Goal: Task Accomplishment & Management: Manage account settings

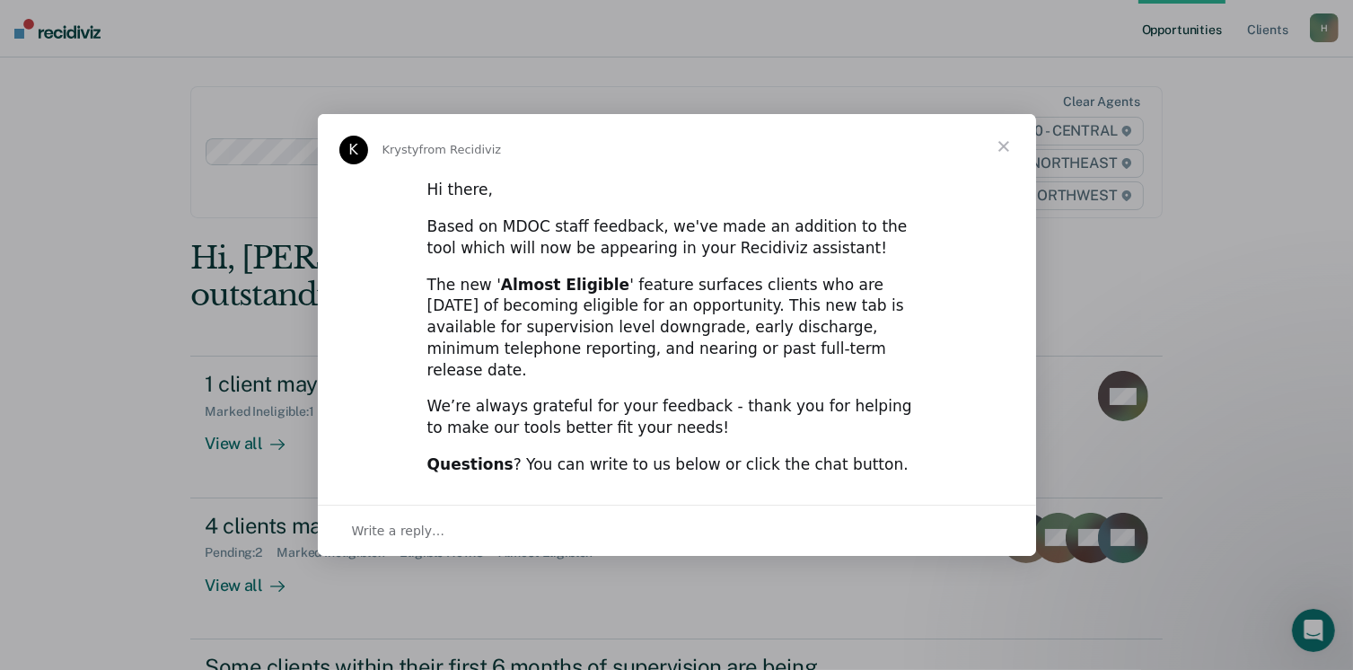
click at [1009, 152] on span "Close" at bounding box center [1003, 146] width 65 height 65
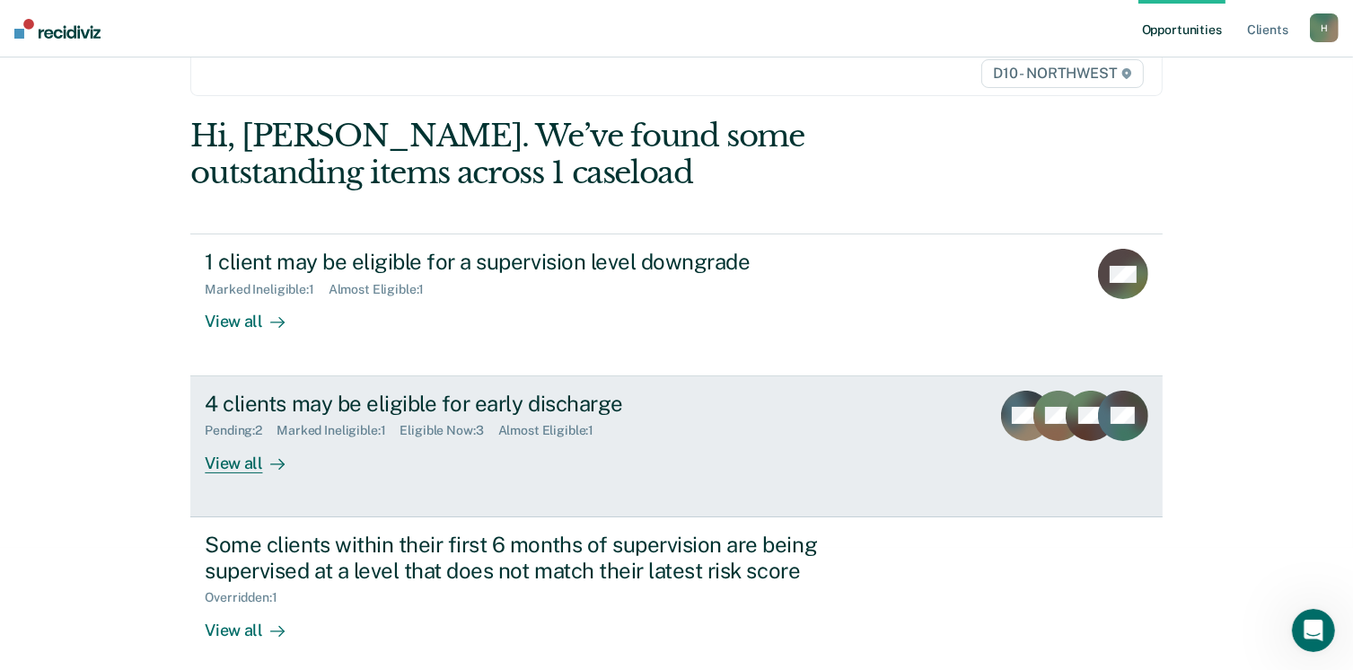
scroll to position [135, 0]
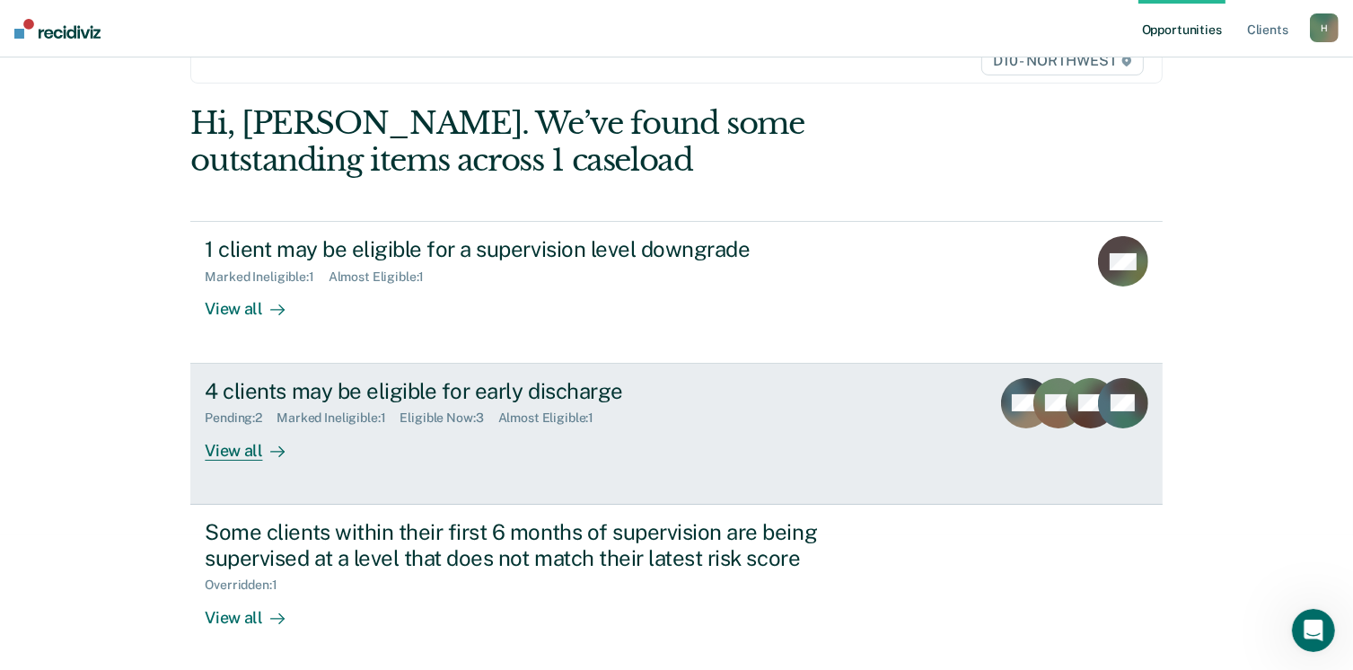
click at [229, 455] on div "View all" at bounding box center [255, 442] width 101 height 35
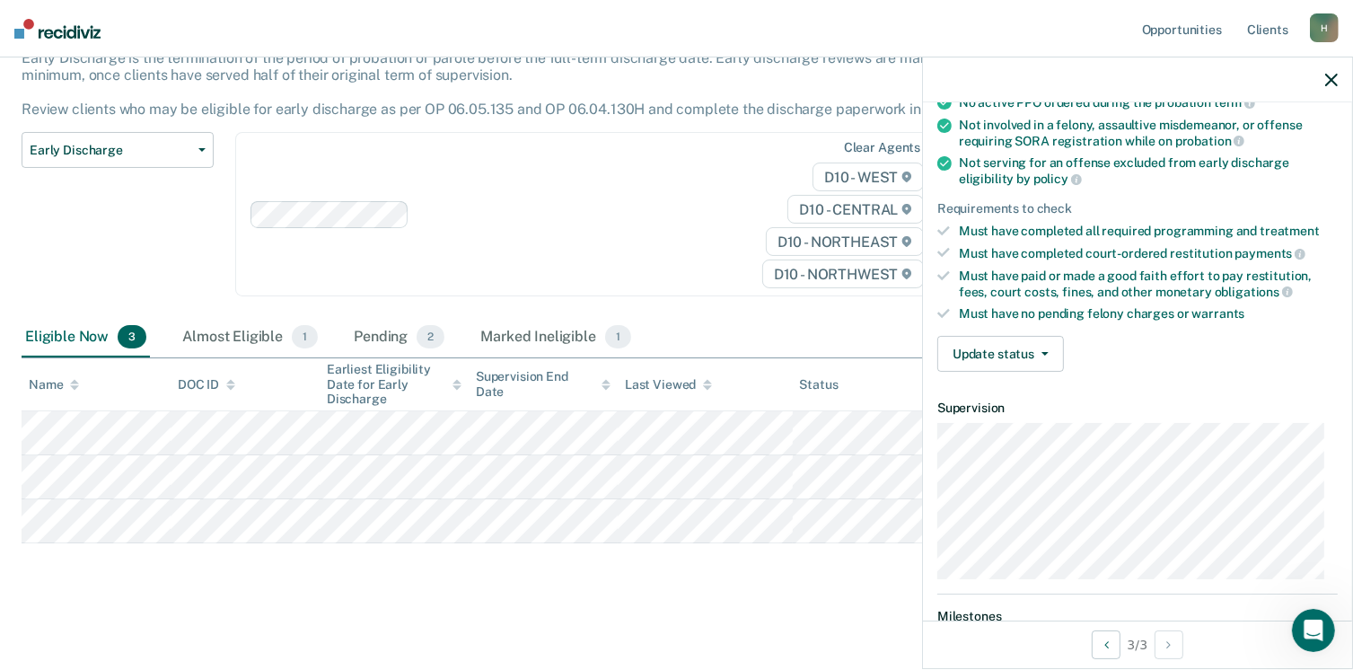
scroll to position [171, 0]
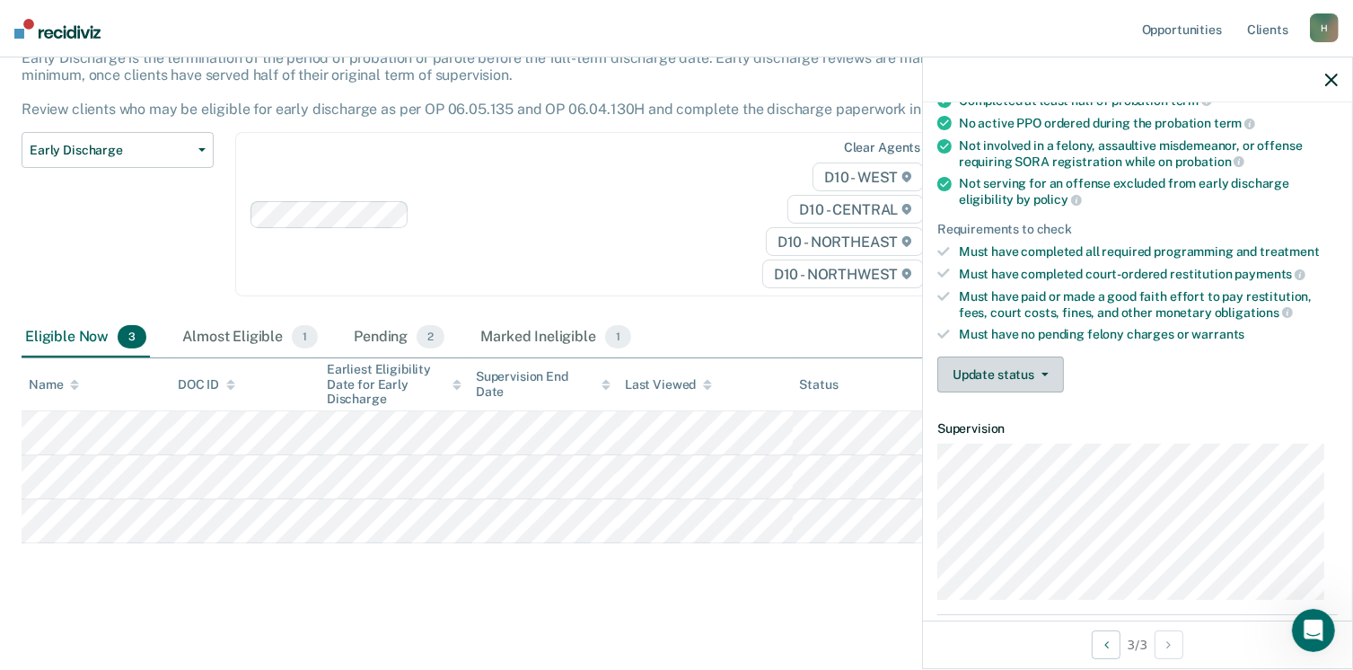
click at [1037, 360] on button "Update status" at bounding box center [1000, 374] width 127 height 36
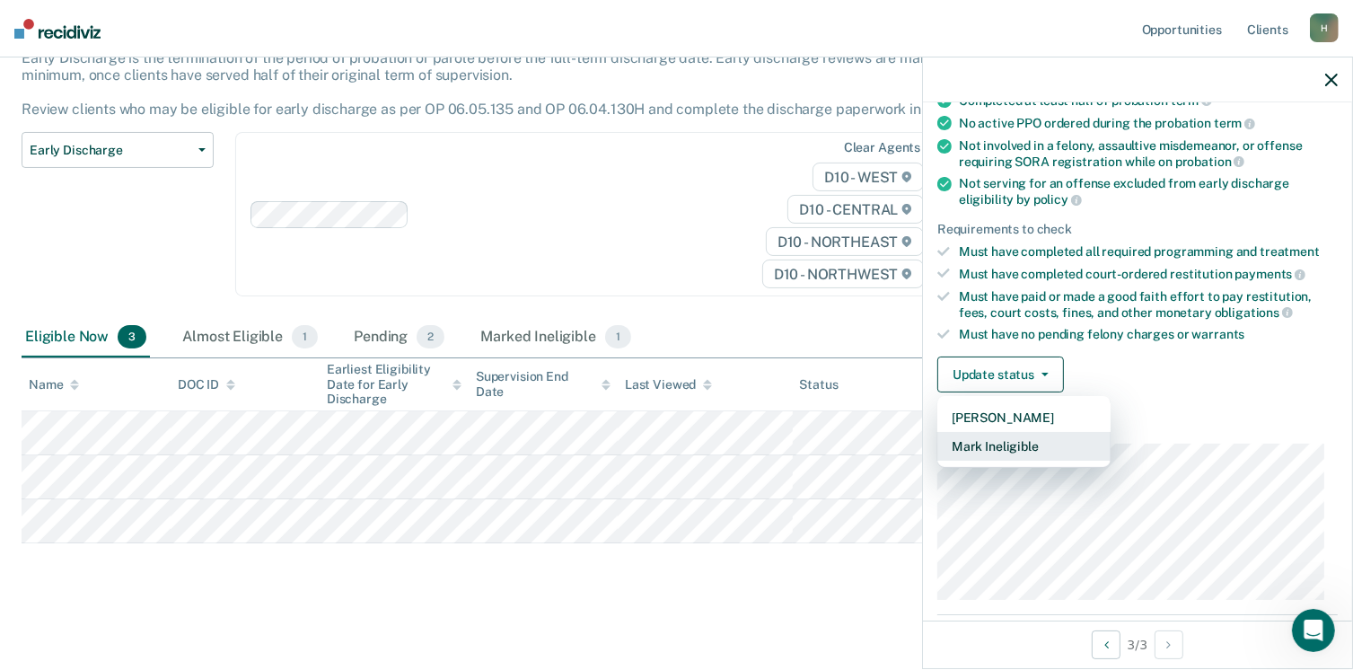
click at [1018, 442] on button "Mark Ineligible" at bounding box center [1023, 446] width 173 height 29
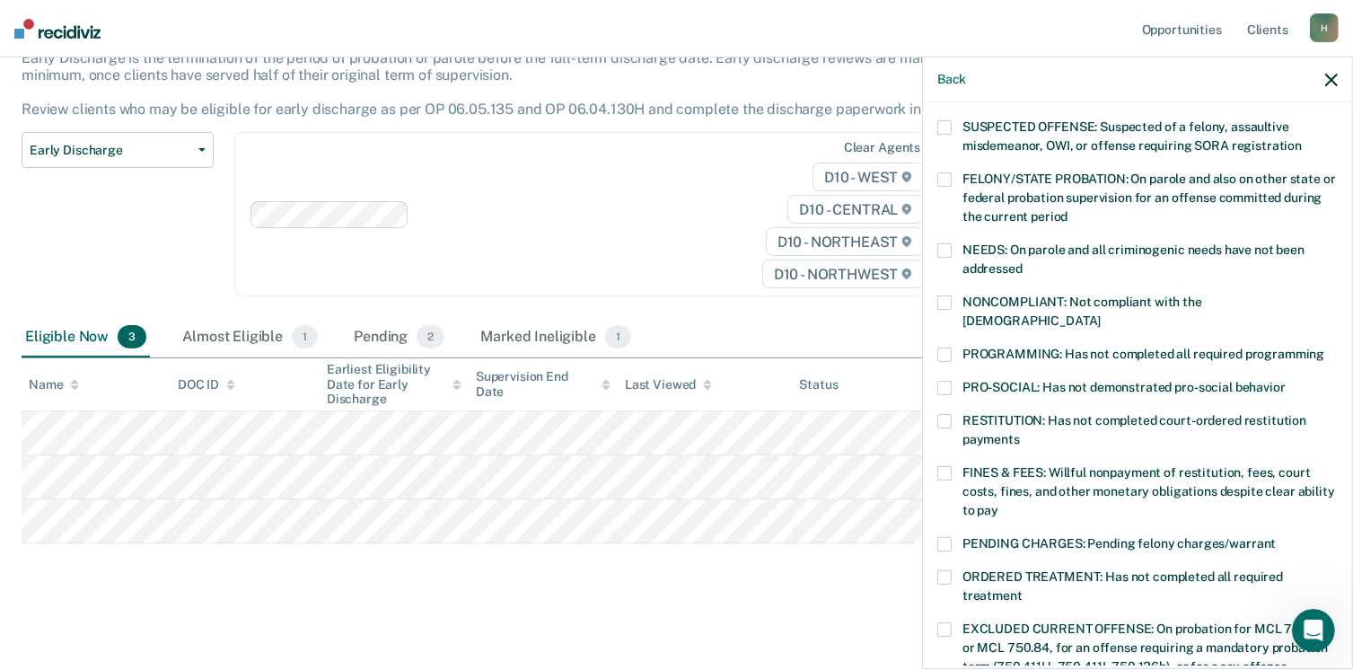
click at [947, 179] on span at bounding box center [944, 179] width 14 height 14
click at [945, 173] on span at bounding box center [944, 179] width 14 height 14
click at [938, 301] on span at bounding box center [944, 302] width 14 height 14
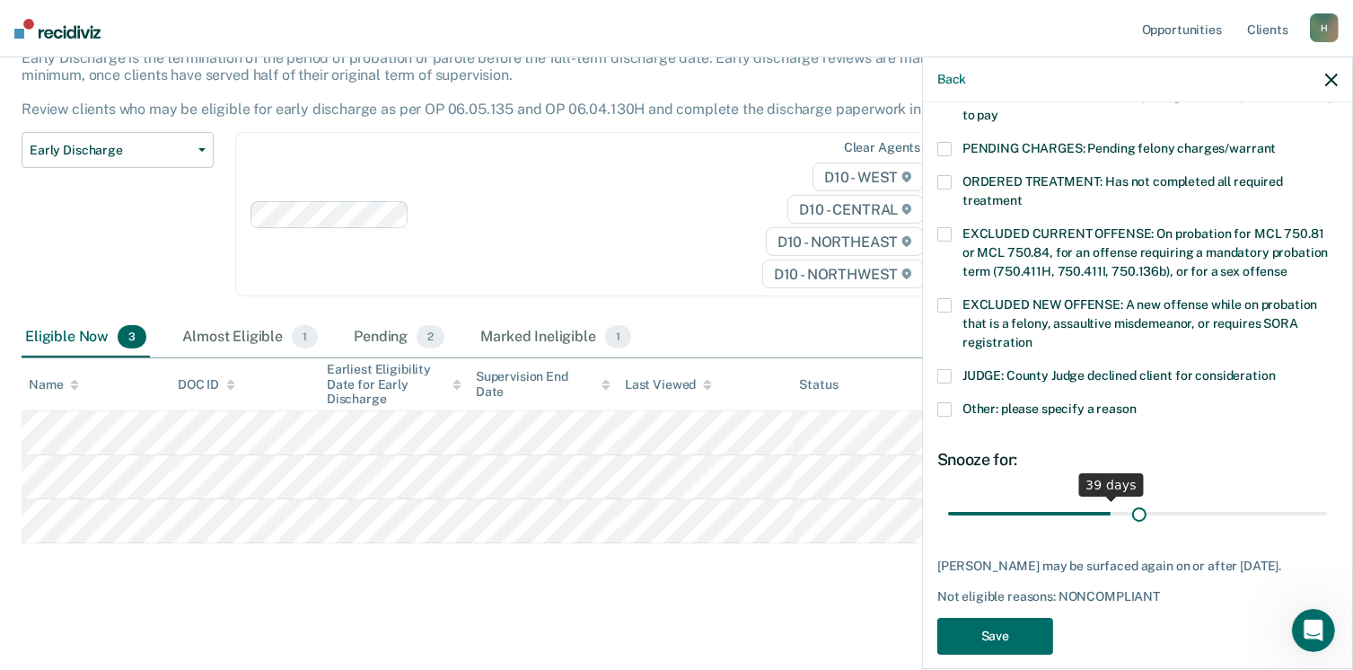
scroll to position [581, 0]
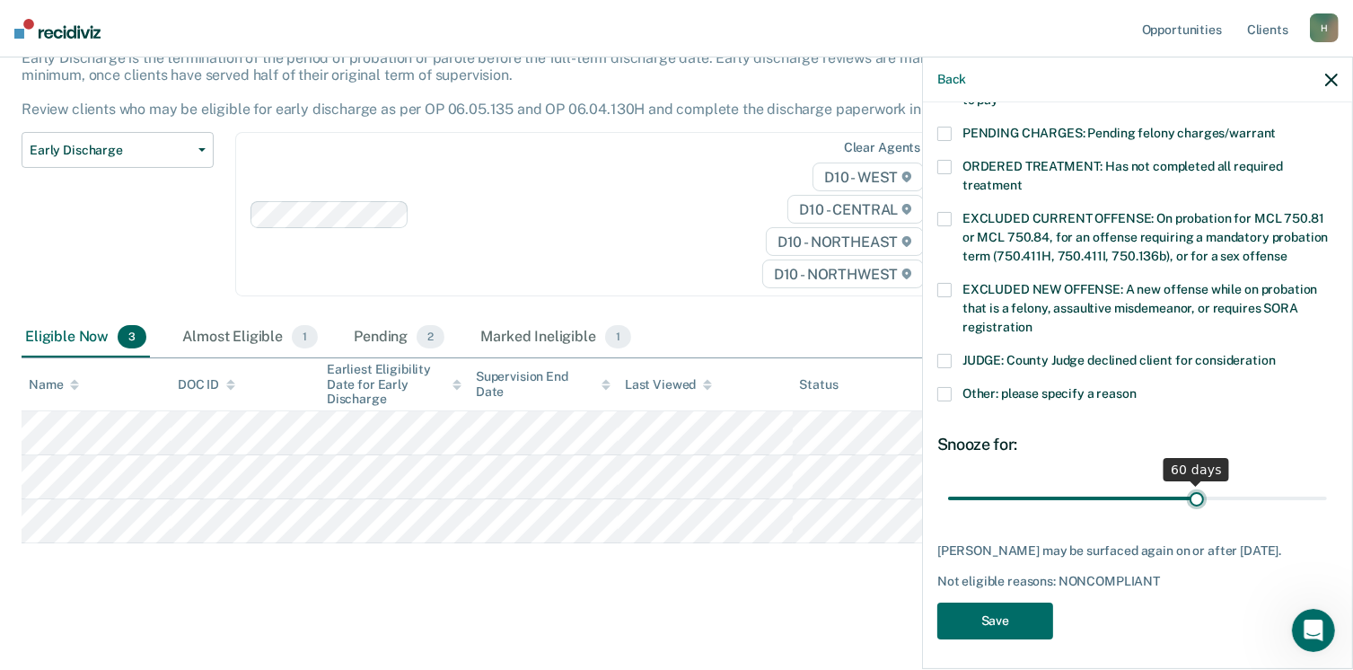
drag, startPoint x: 1070, startPoint y: 478, endPoint x: 1188, endPoint y: 491, distance: 119.1
type input "60"
click at [1188, 491] on input "range" at bounding box center [1137, 498] width 379 height 31
click at [1002, 622] on button "Save" at bounding box center [995, 620] width 116 height 37
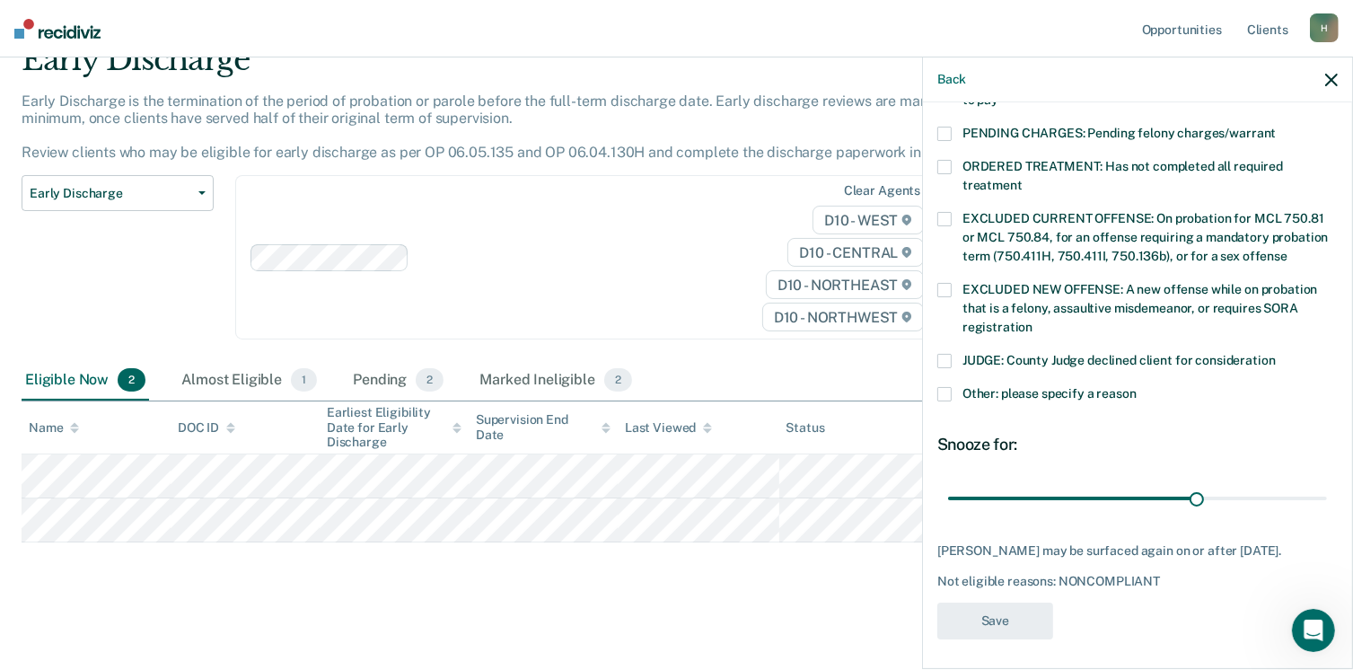
scroll to position [483, 0]
